Goal: Task Accomplishment & Management: Use online tool/utility

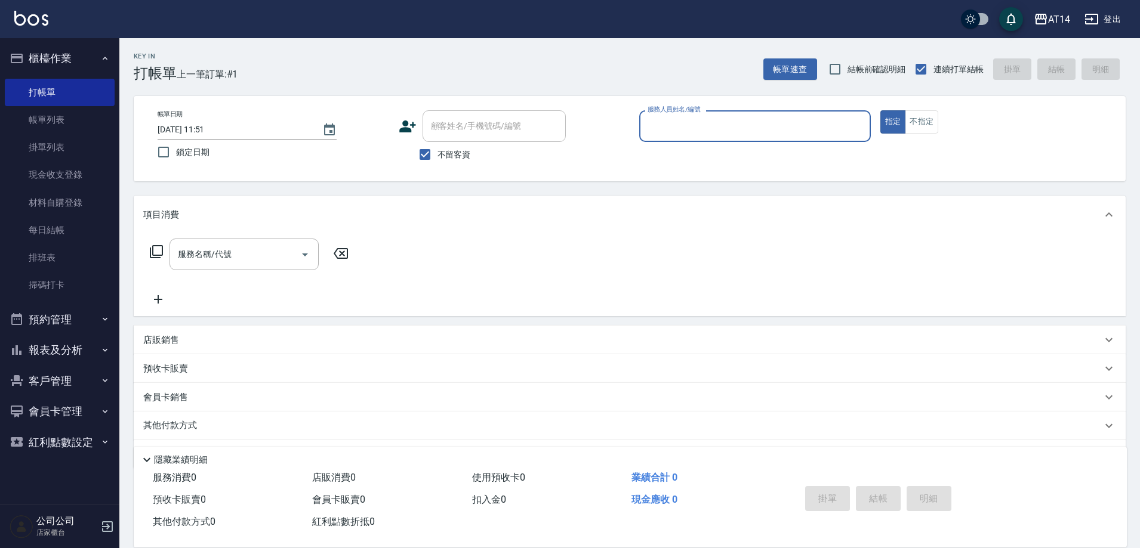
scroll to position [35, 0]
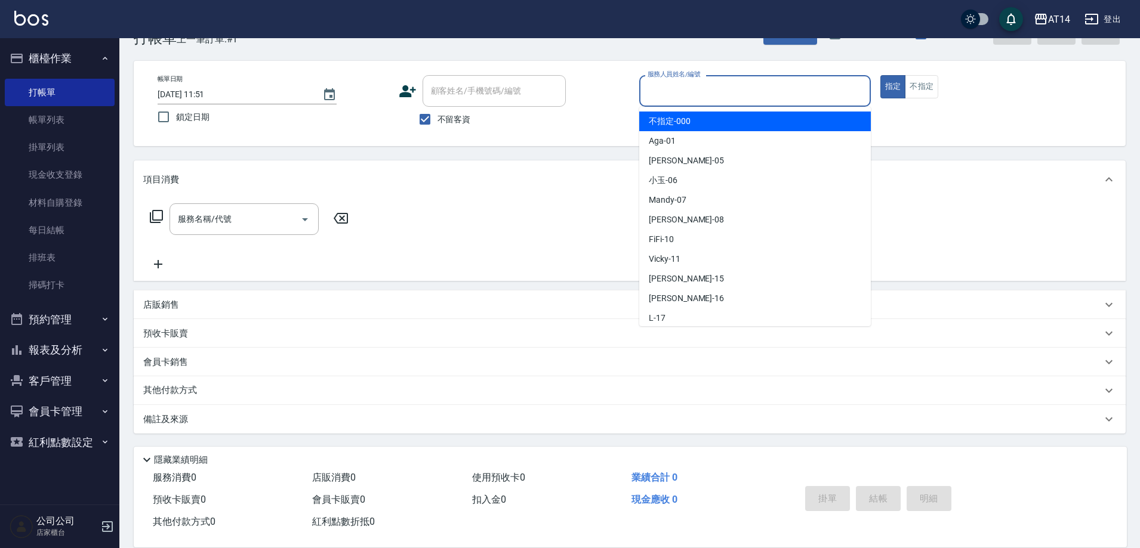
click at [653, 86] on input "服務人員姓名/編號" at bounding box center [754, 91] width 221 height 21
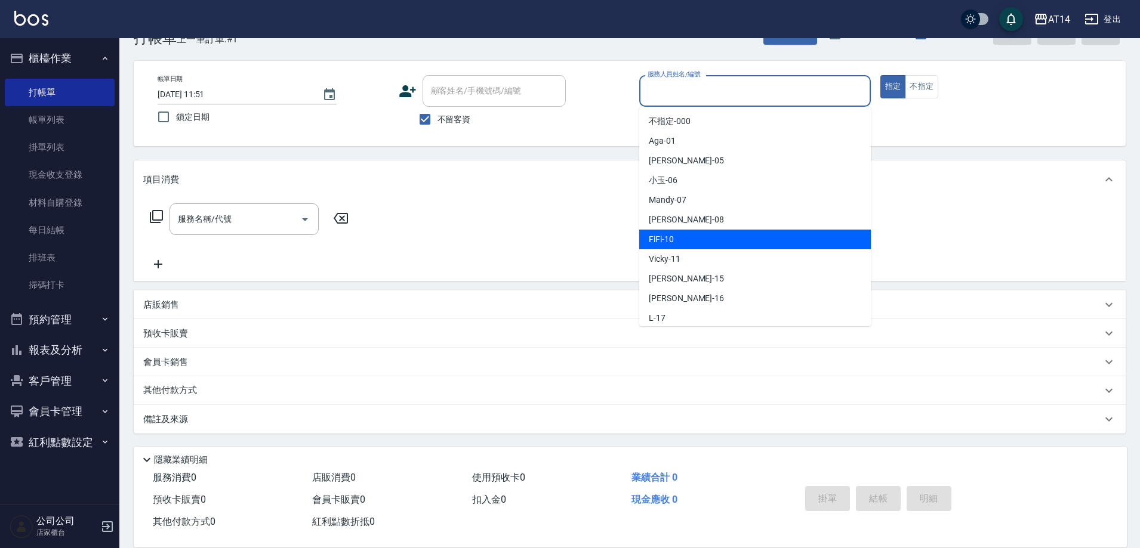
click at [665, 236] on span "FiFi -10" at bounding box center [661, 239] width 25 height 13
type input "FiFi-10"
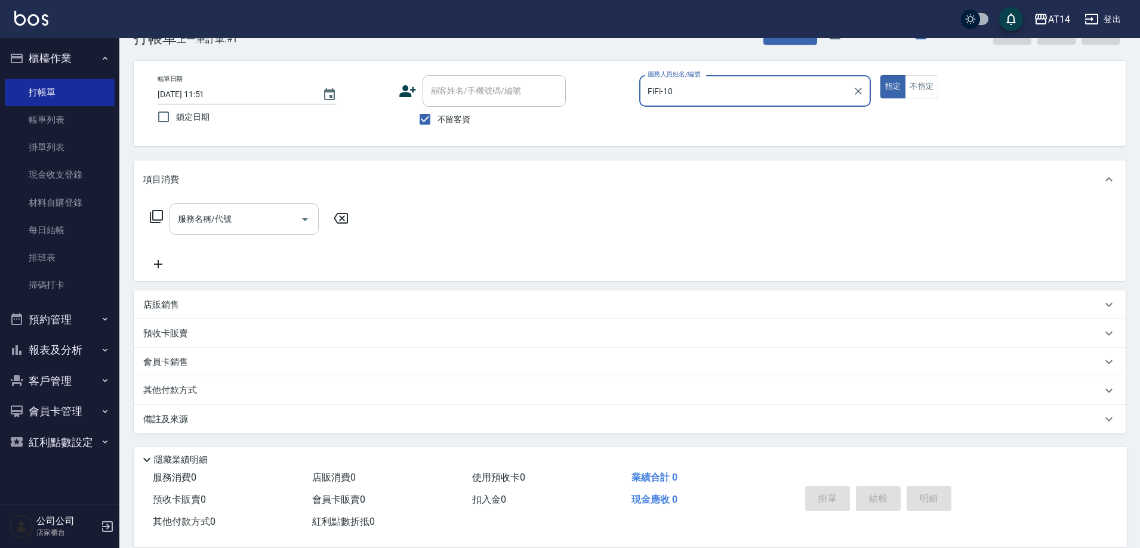
click at [228, 211] on input "服務名稱/代號" at bounding box center [235, 219] width 121 height 21
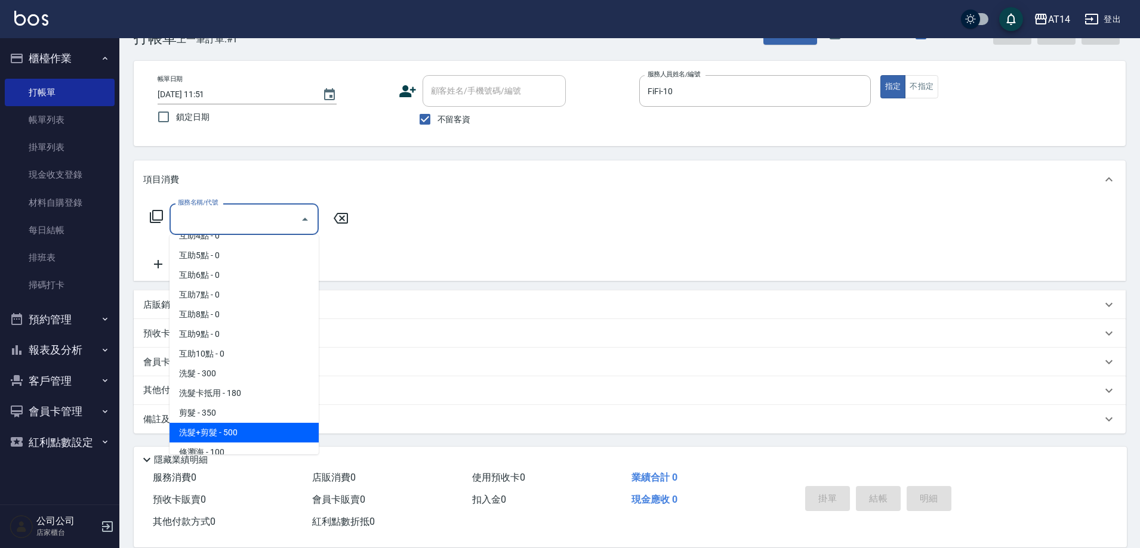
scroll to position [179, 0]
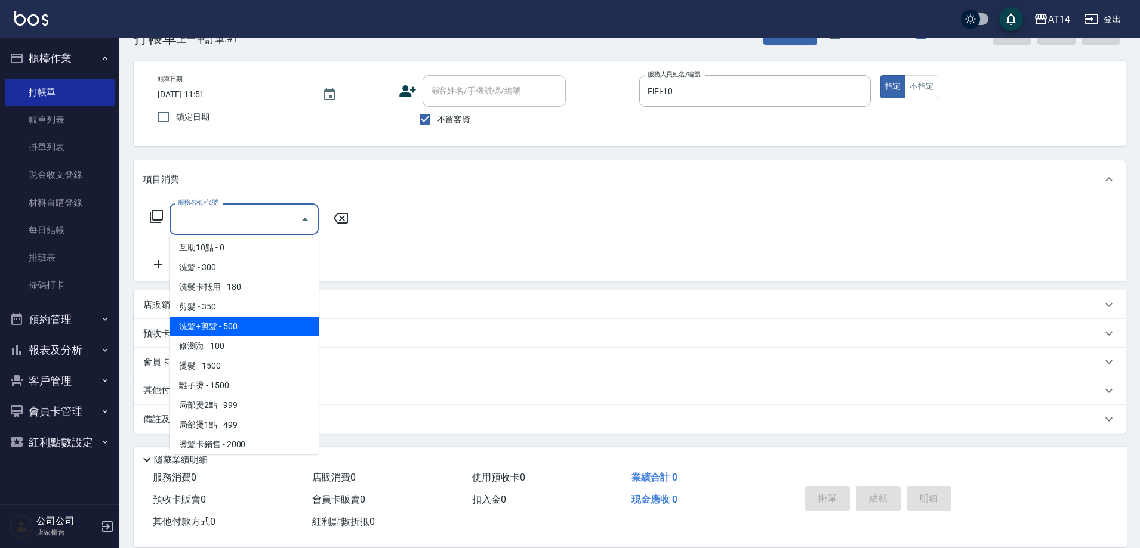
click at [233, 332] on span "洗髮+剪髮 - 500" at bounding box center [243, 327] width 149 height 20
type input "洗髮+剪髮(022)"
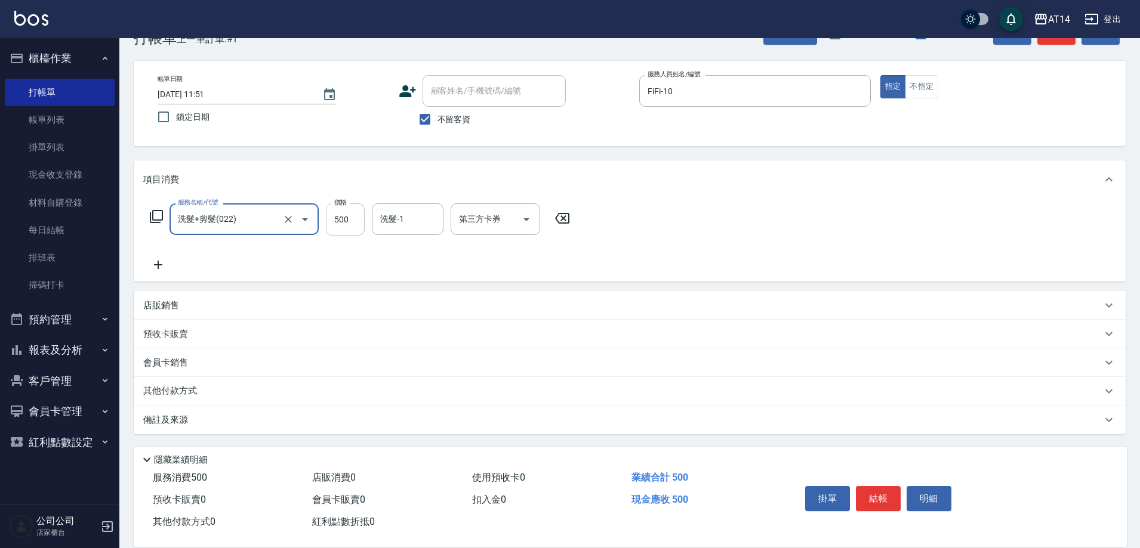
click at [350, 220] on input "500" at bounding box center [345, 219] width 39 height 32
type input "600"
click at [872, 491] on button "結帳" at bounding box center [878, 498] width 45 height 25
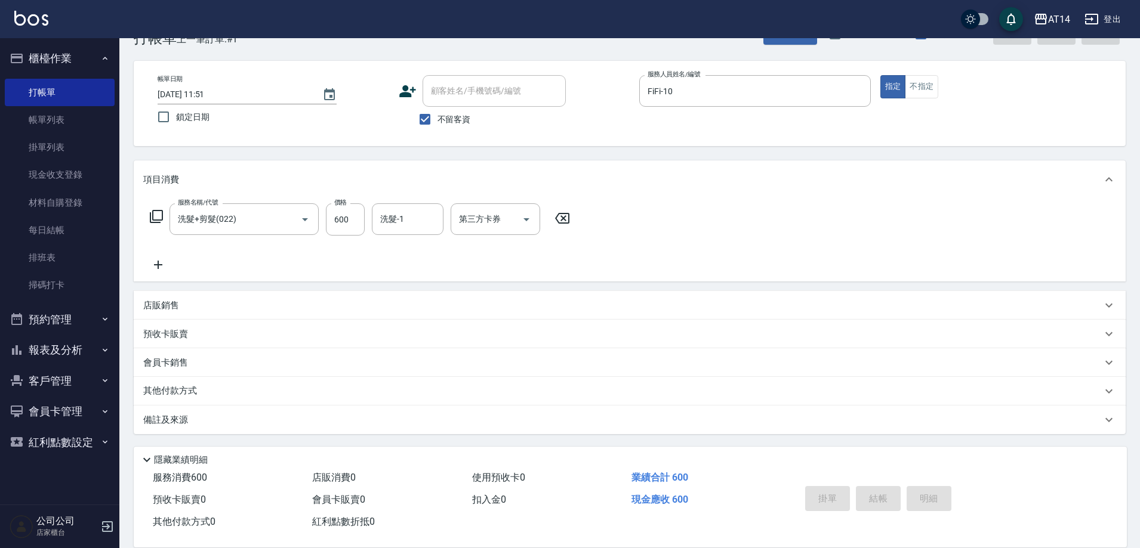
type input "2025/08/11 18:43"
